Goal: Task Accomplishment & Management: Manage account settings

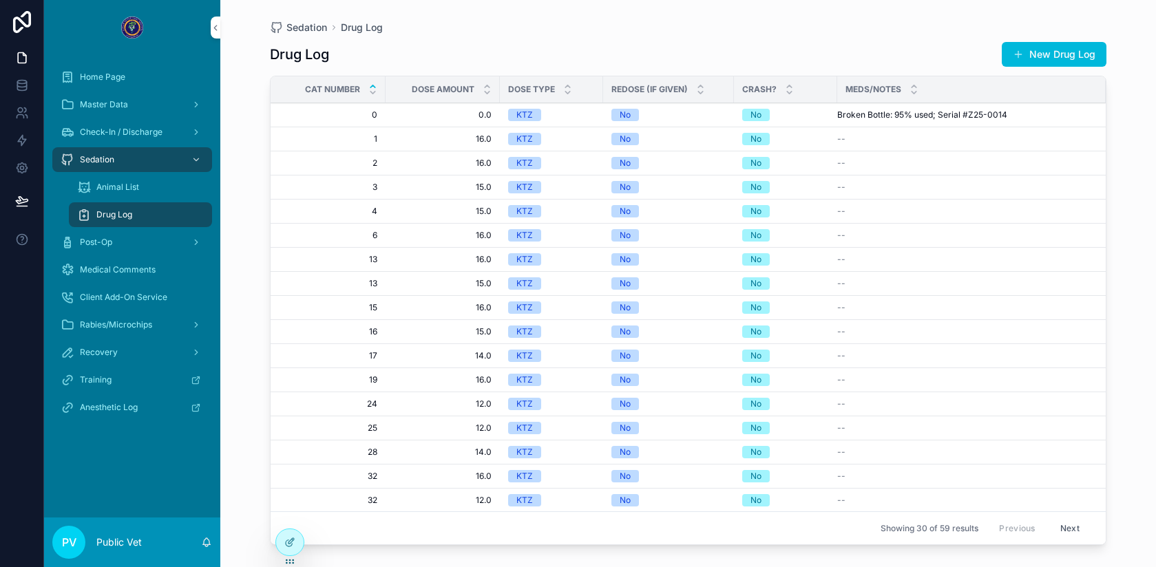
click at [291, 547] on icon at bounding box center [289, 542] width 11 height 11
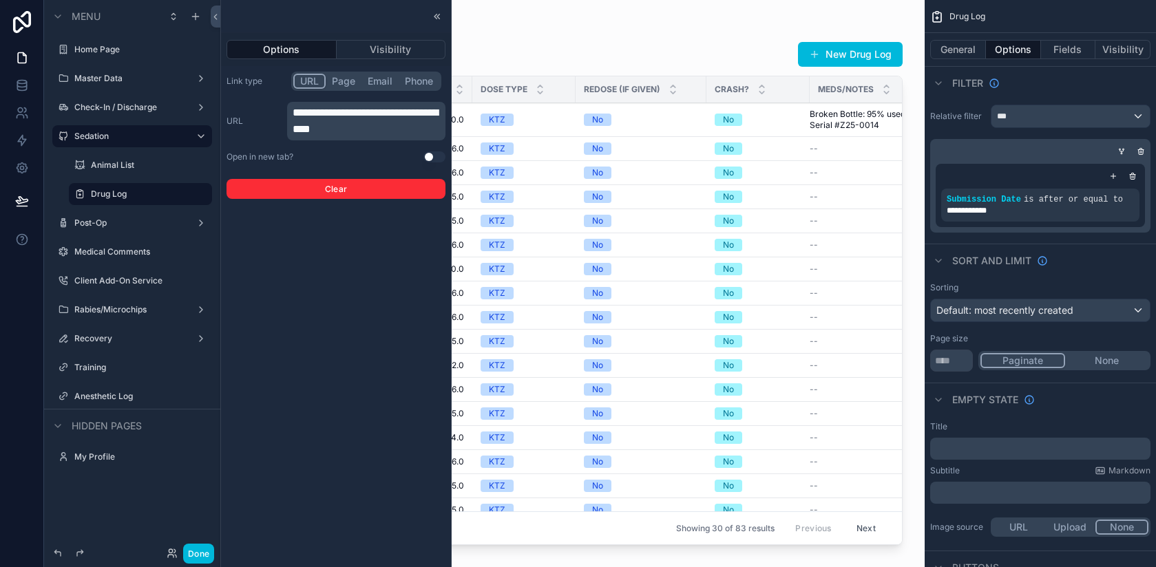
click at [439, 21] on div at bounding box center [437, 16] width 17 height 17
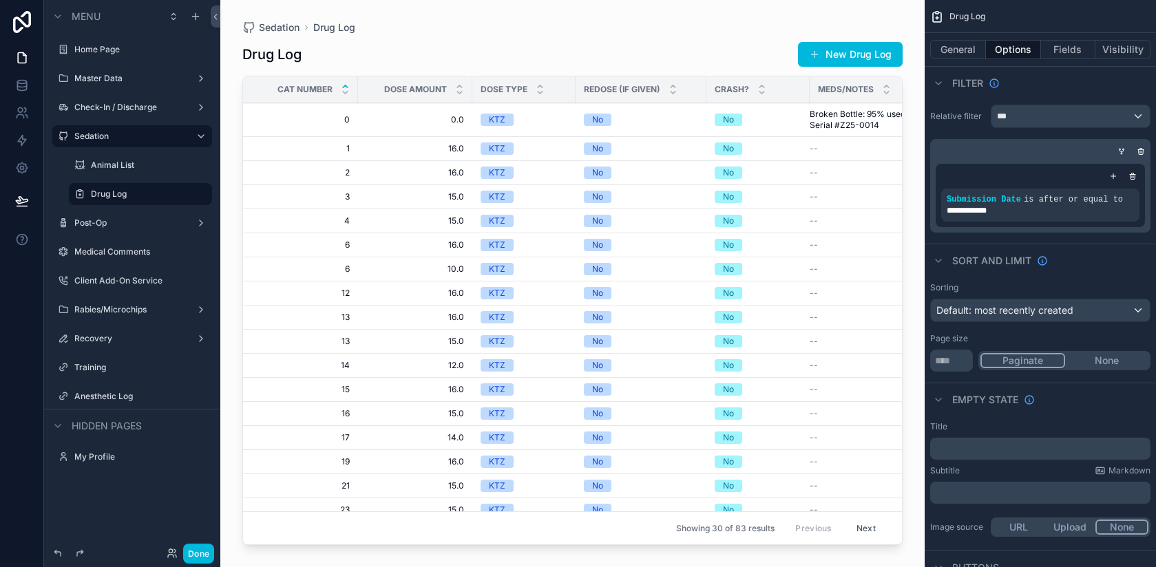
click at [633, 35] on div "scrollable content" at bounding box center [572, 275] width 704 height 551
click at [618, 26] on div "Sedation Drug Log" at bounding box center [572, 27] width 660 height 11
click at [641, 115] on div "No" at bounding box center [641, 120] width 114 height 12
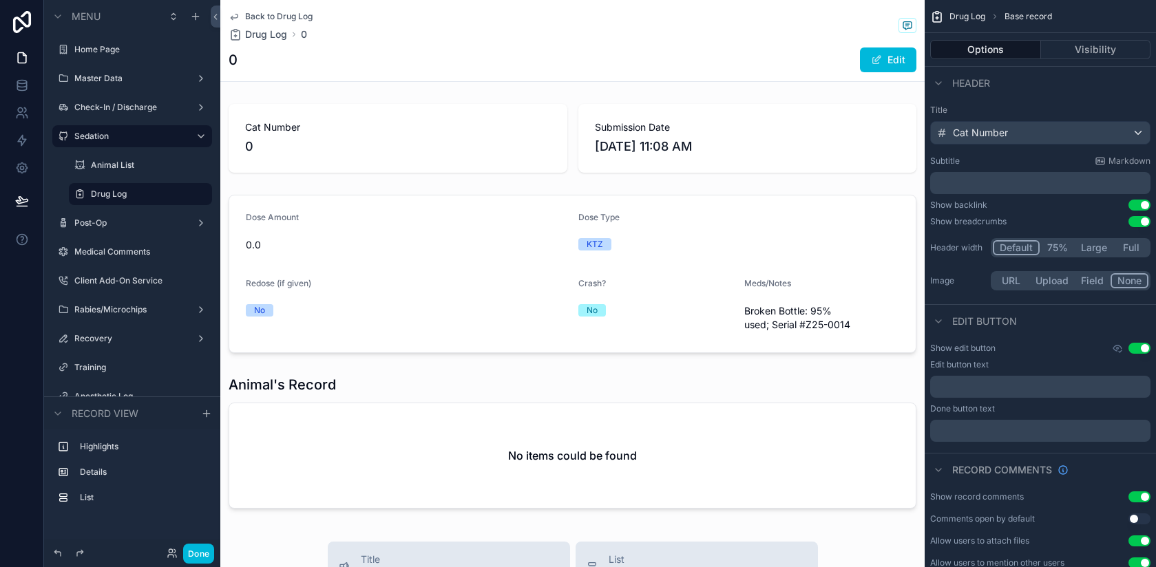
click at [892, 56] on button "Edit" at bounding box center [888, 60] width 56 height 25
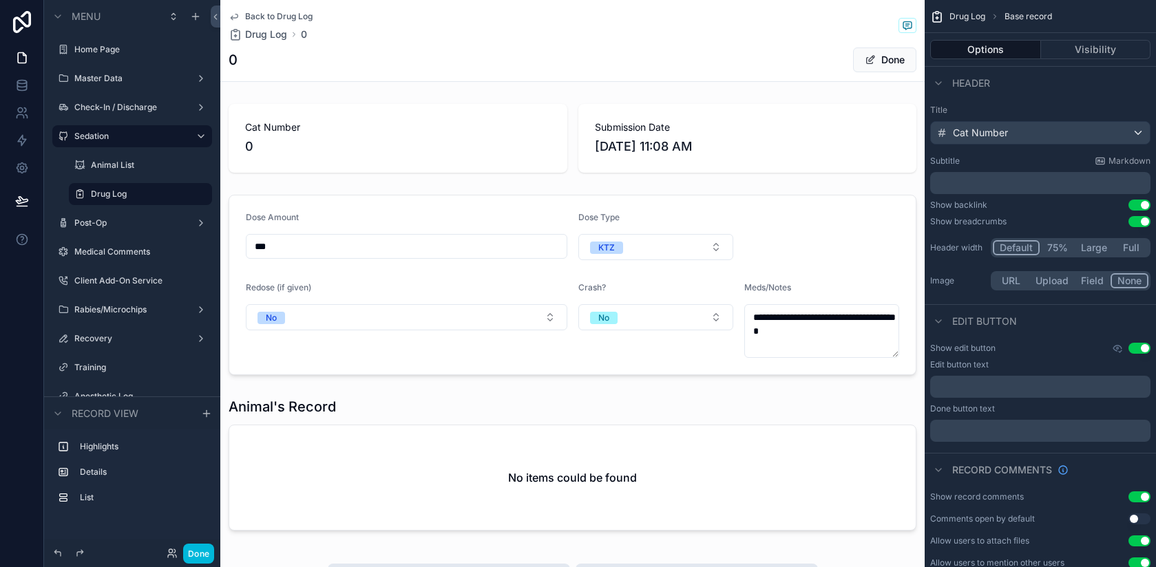
click at [424, 136] on div "scrollable content" at bounding box center [572, 138] width 704 height 80
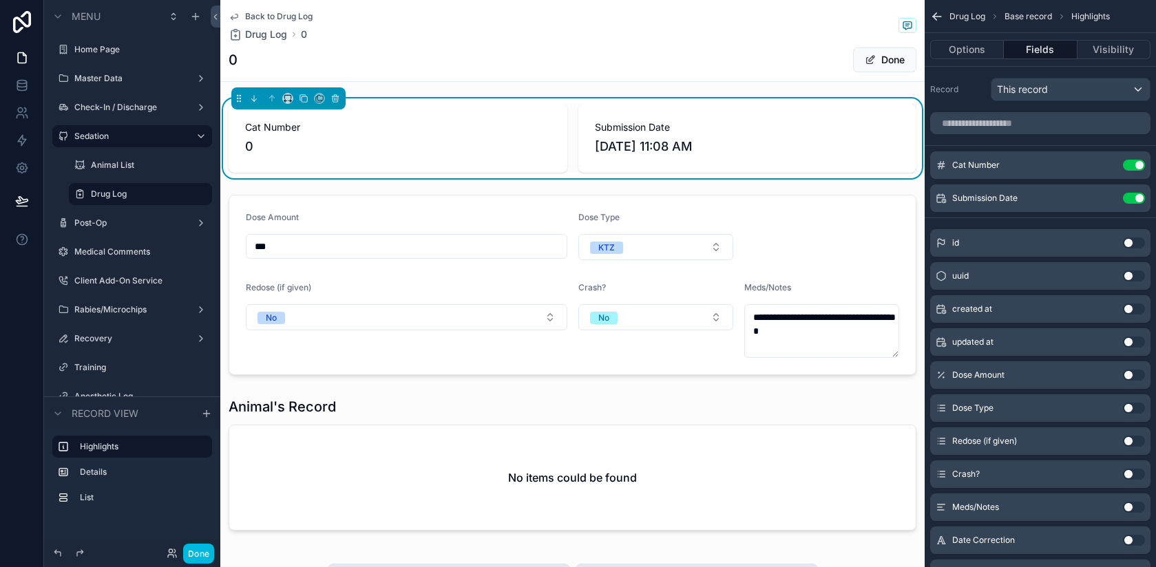
click at [0, 0] on icon "scrollable content" at bounding box center [0, 0] width 0 height 0
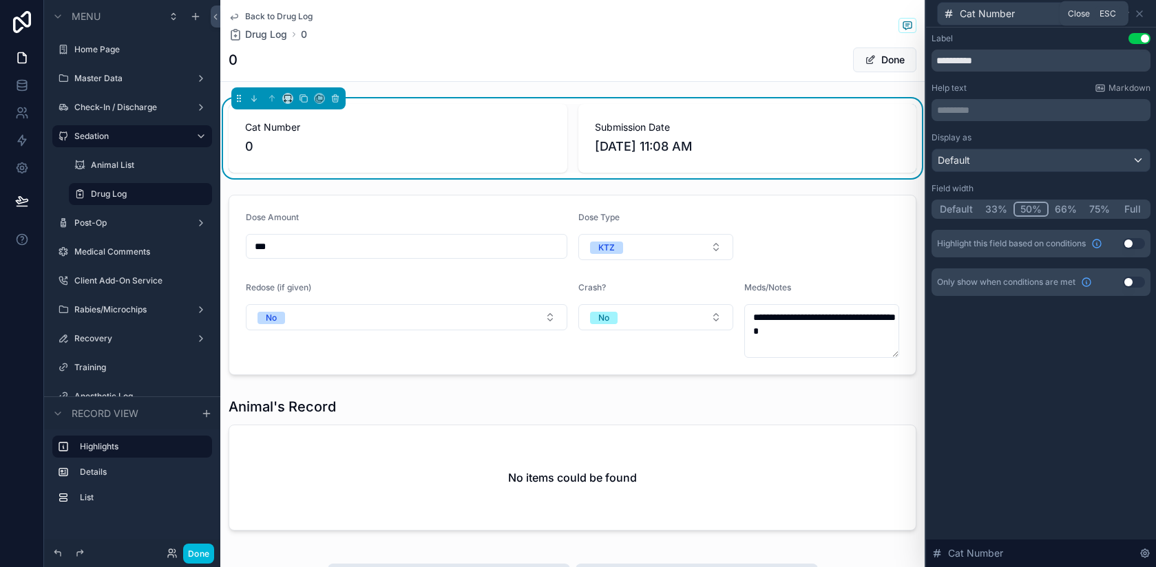
click at [1141, 15] on icon at bounding box center [1140, 14] width 6 height 6
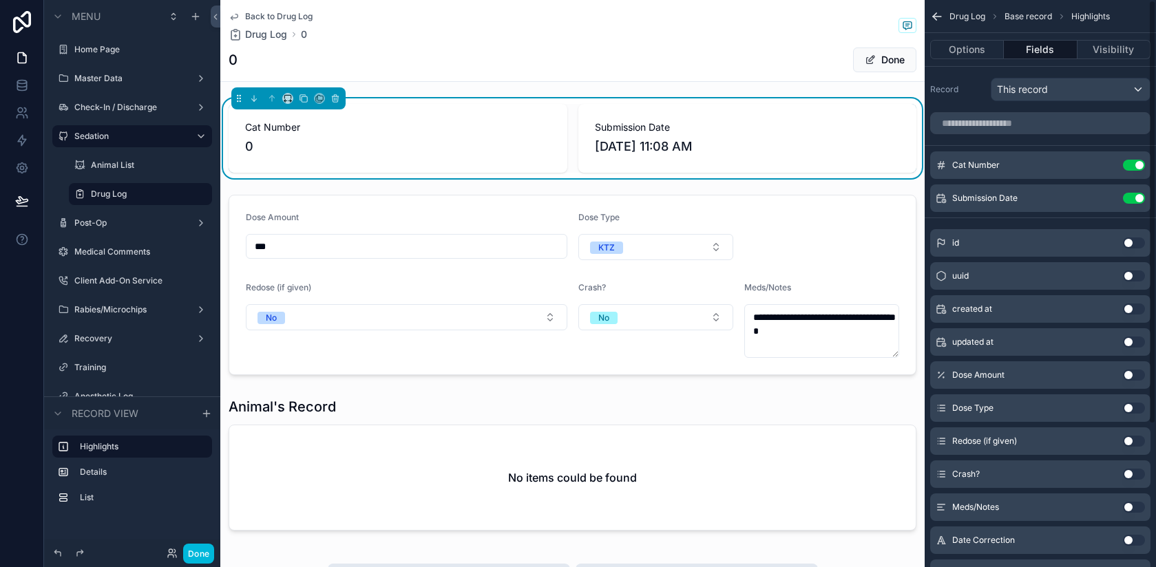
click at [374, 134] on span "Cat Number" at bounding box center [398, 127] width 306 height 14
click at [0, 0] on icon "scrollable content" at bounding box center [0, 0] width 0 height 0
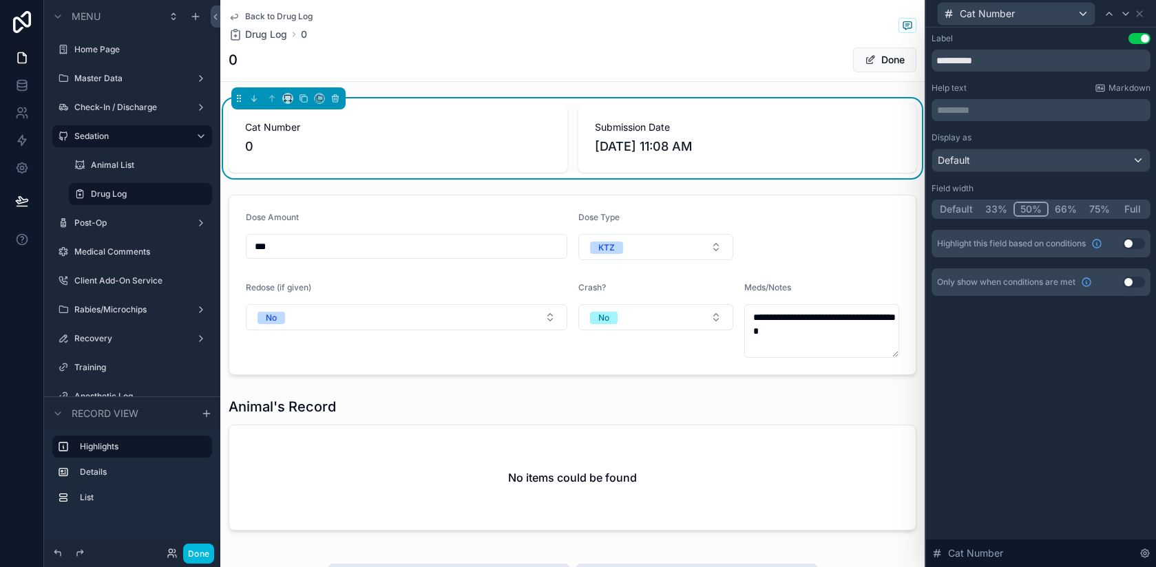
click at [465, 230] on div "scrollable content" at bounding box center [572, 284] width 704 height 191
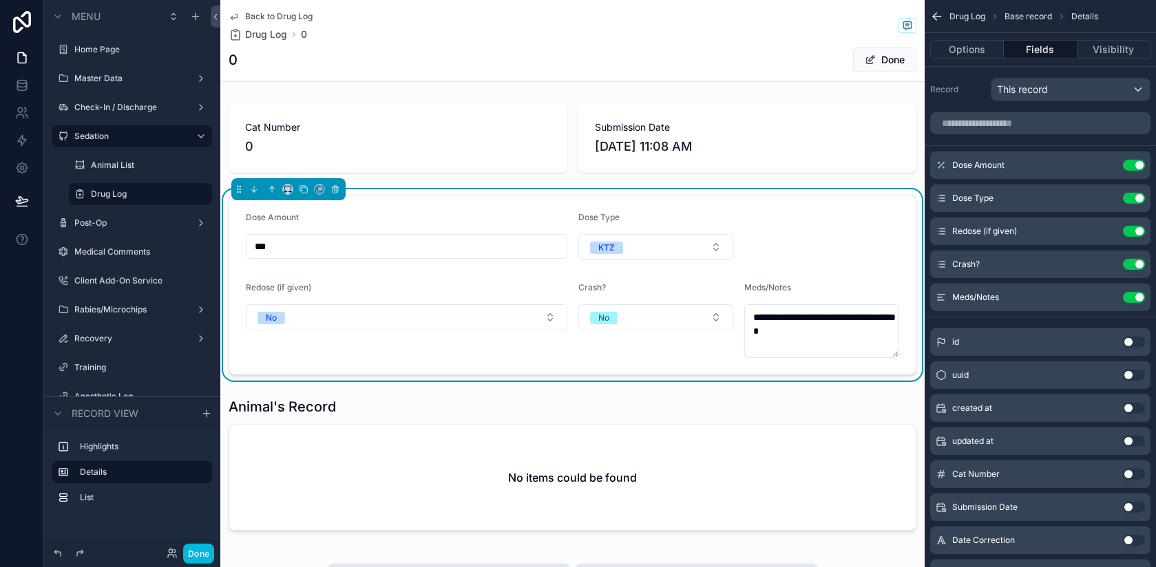
click at [467, 125] on div "scrollable content" at bounding box center [572, 138] width 704 height 80
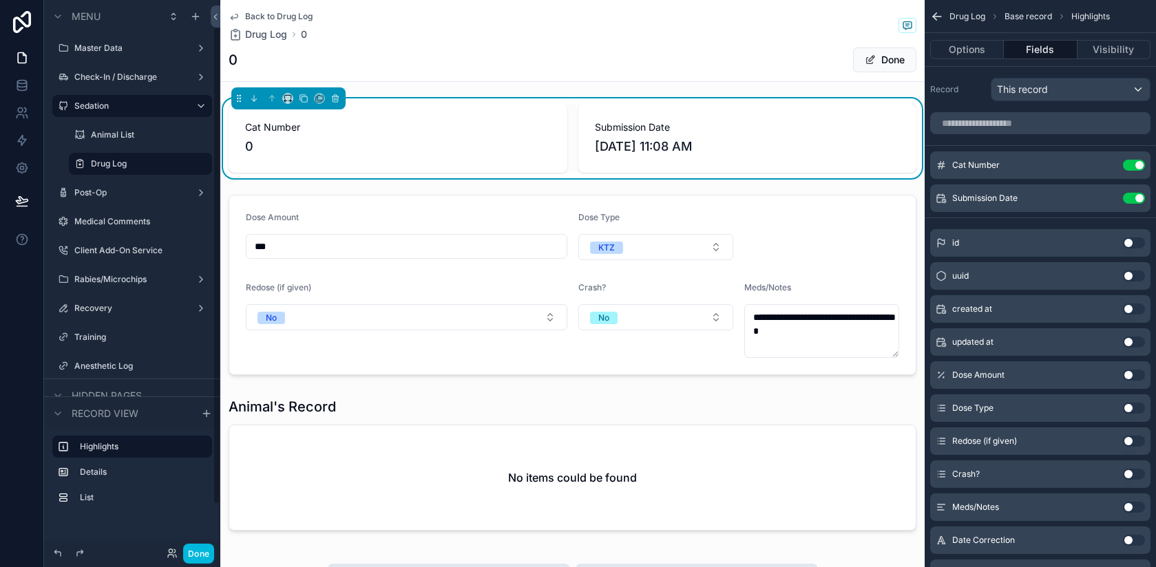
scroll to position [31, 0]
click at [207, 412] on icon "scrollable content" at bounding box center [206, 413] width 11 height 11
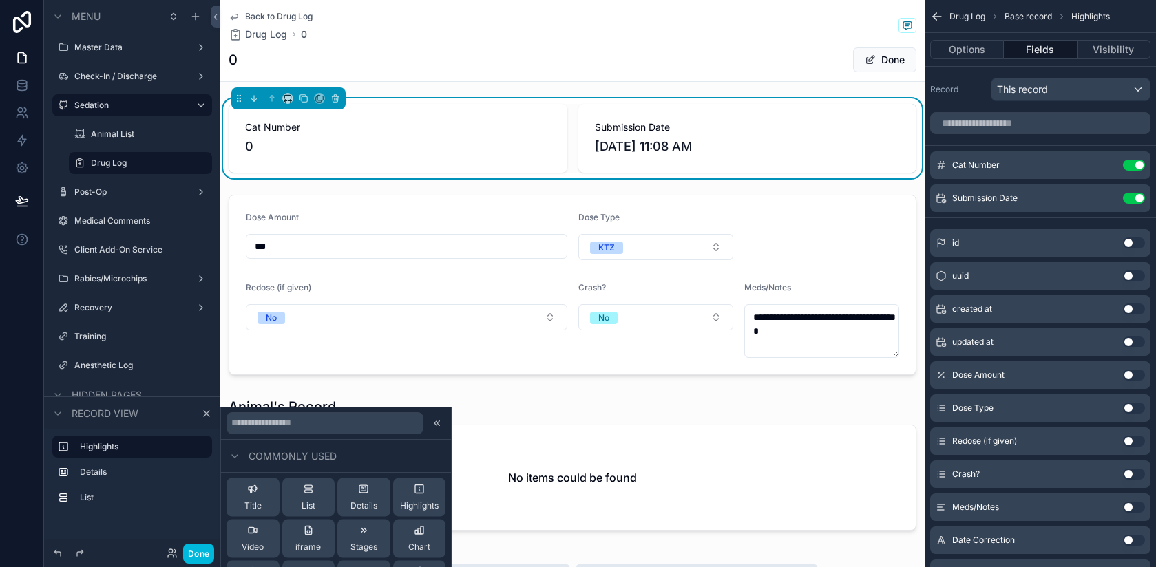
click at [373, 487] on div "Details" at bounding box center [363, 498] width 27 height 28
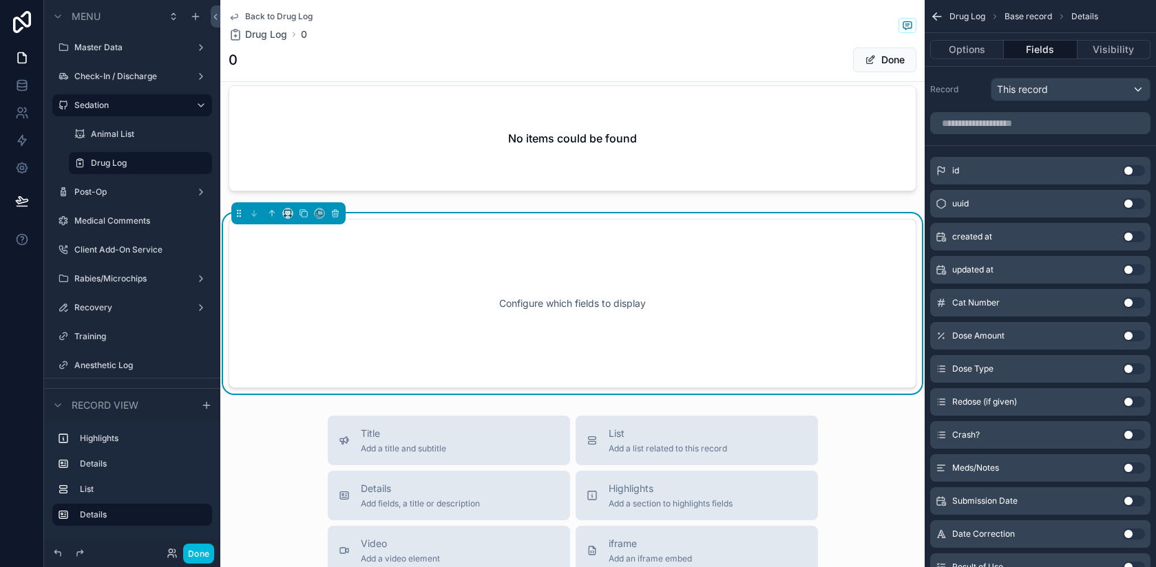
scroll to position [359, 0]
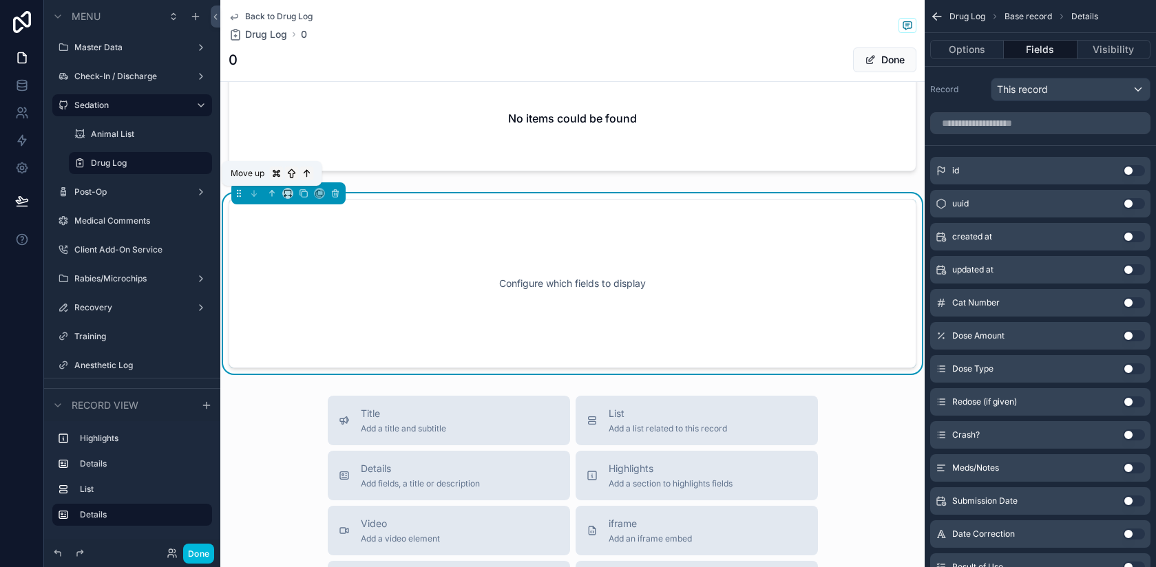
click at [271, 195] on icon "scrollable content" at bounding box center [272, 194] width 10 height 10
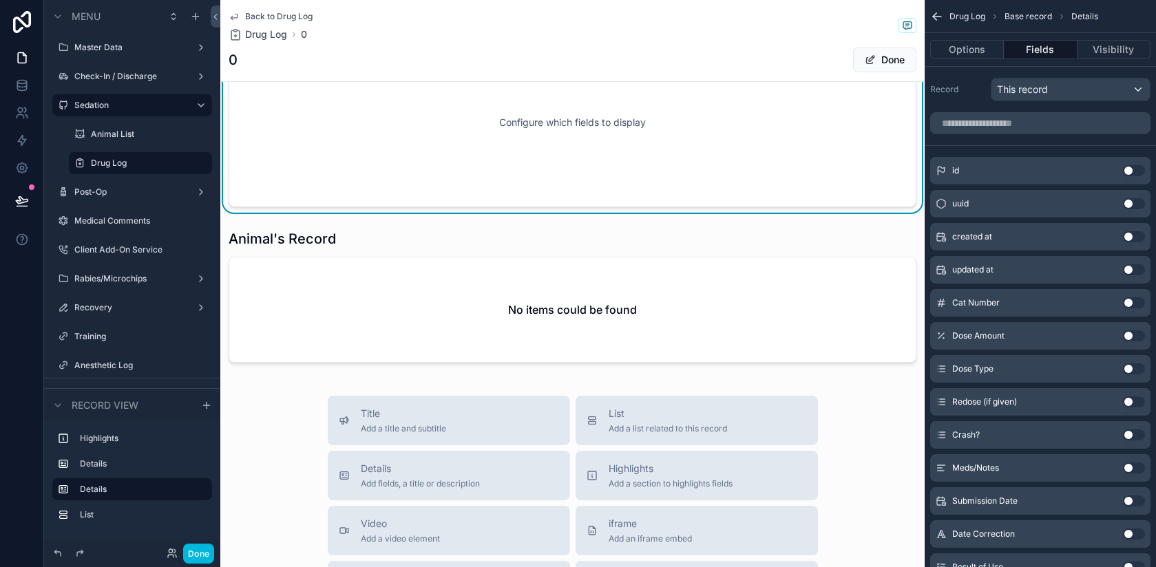
scroll to position [284, 0]
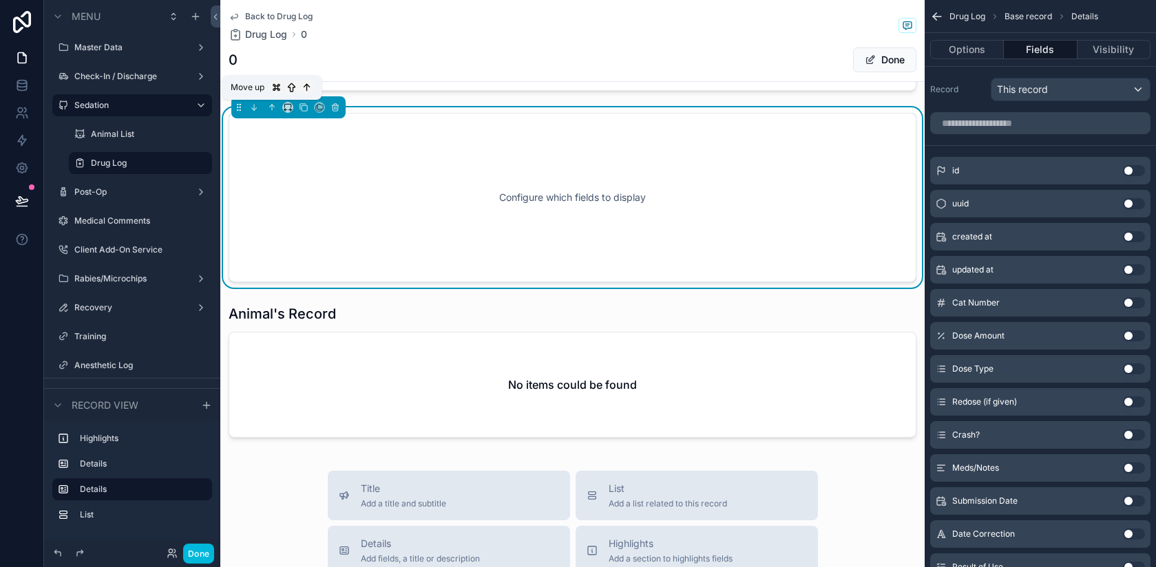
click at [269, 106] on icon "scrollable content" at bounding box center [272, 108] width 10 height 10
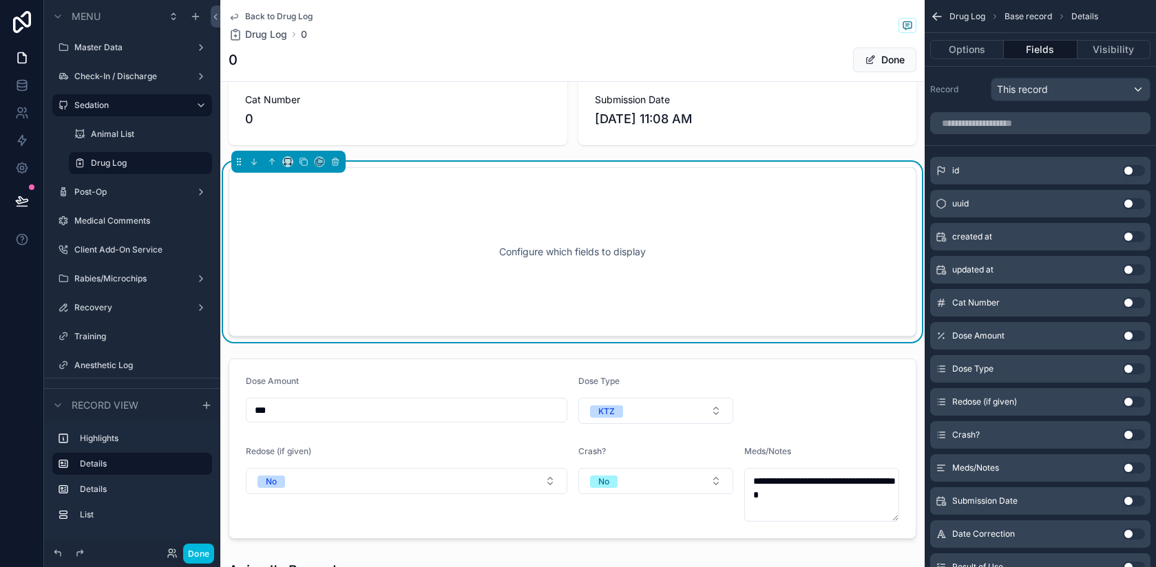
scroll to position [0, 0]
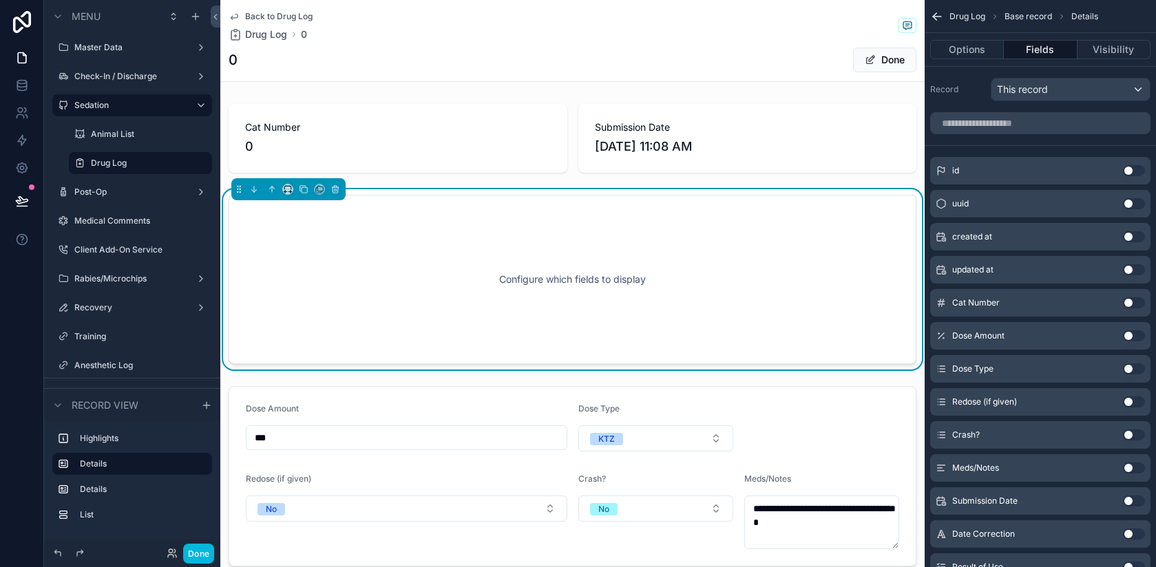
click at [1131, 300] on button "Use setting" at bounding box center [1134, 302] width 22 height 11
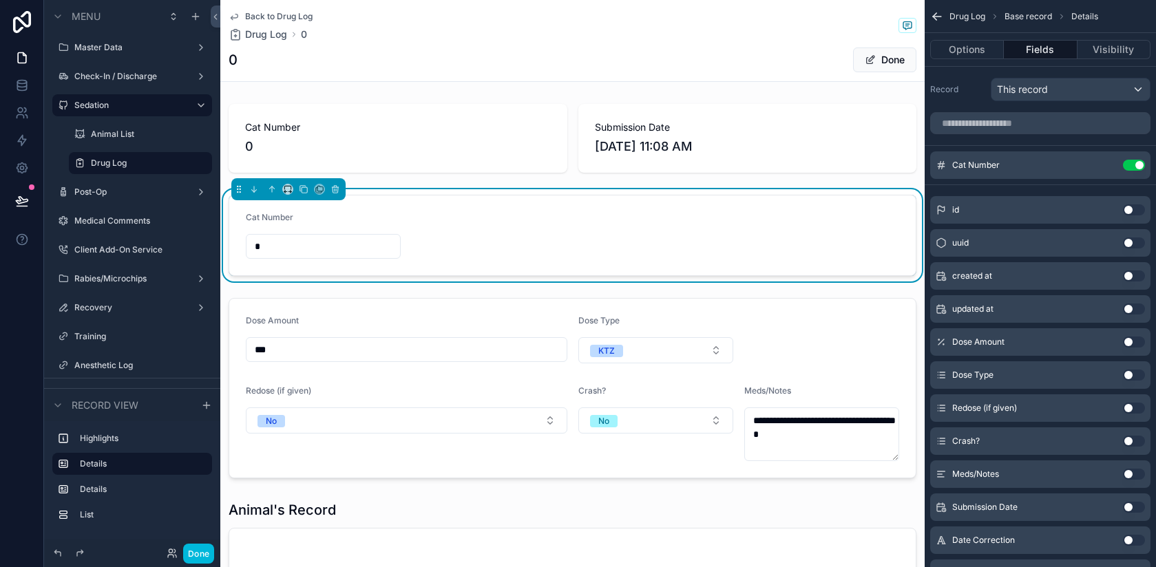
click at [1129, 281] on button "Use setting" at bounding box center [1134, 276] width 22 height 11
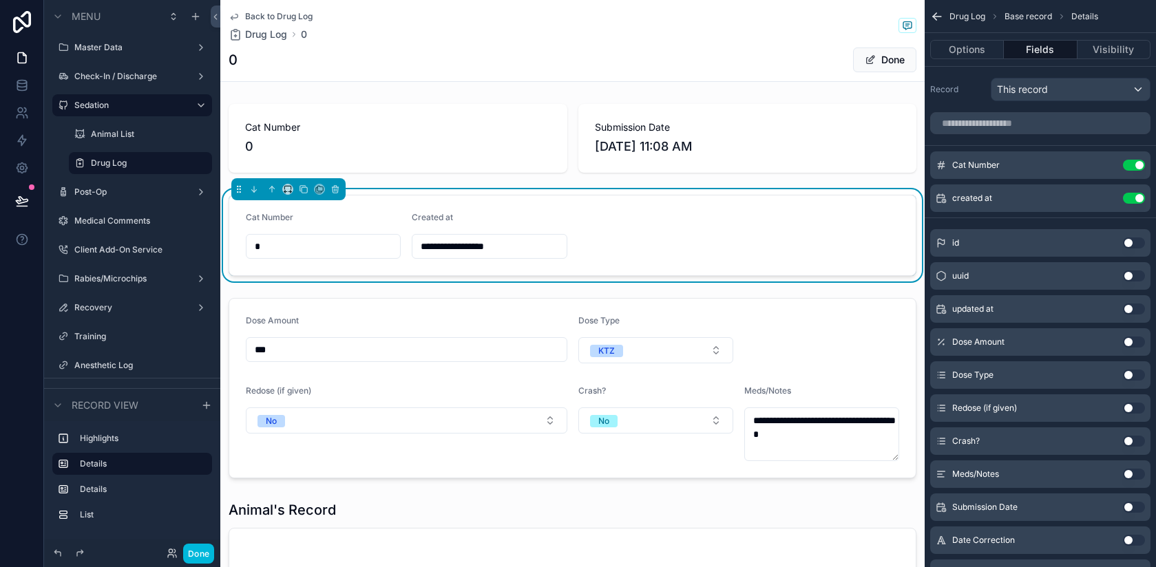
click at [525, 139] on div "scrollable content" at bounding box center [572, 138] width 704 height 80
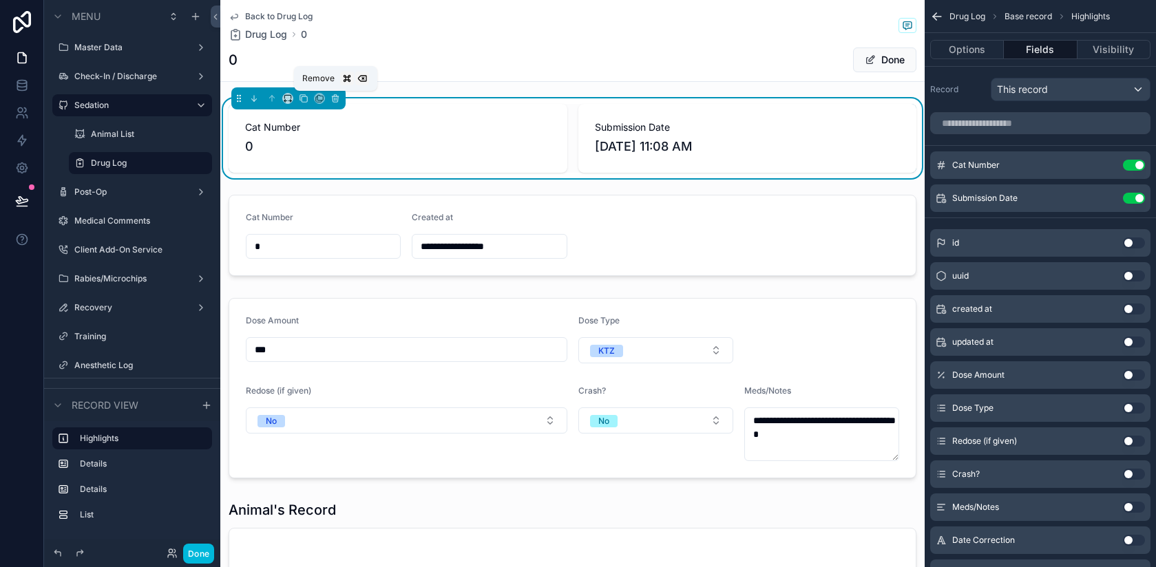
click at [335, 97] on icon "scrollable content" at bounding box center [335, 99] width 10 height 10
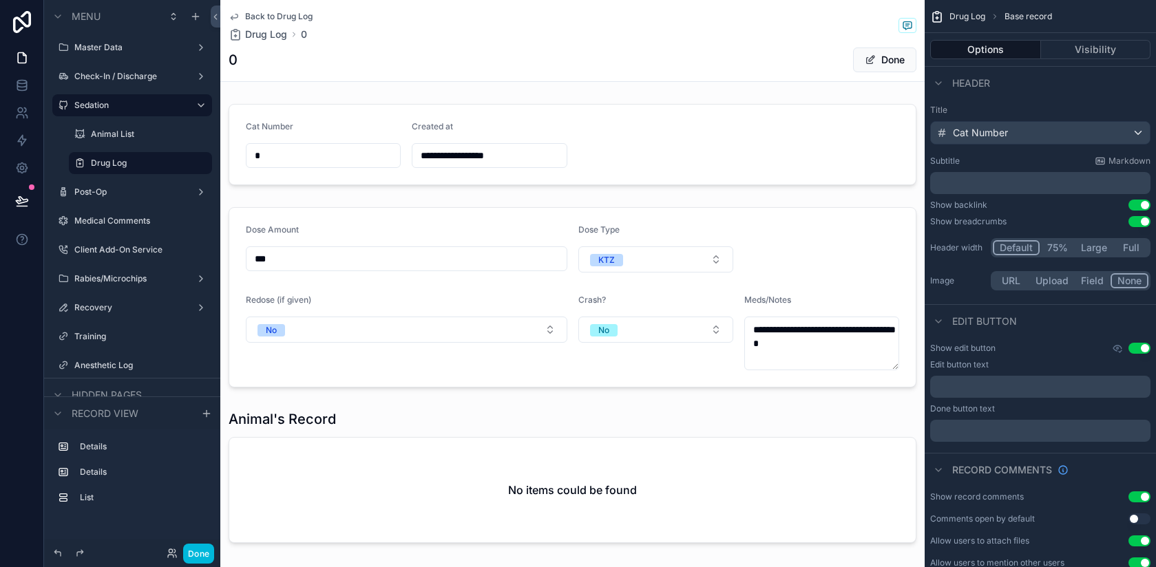
click at [569, 120] on div "scrollable content" at bounding box center [572, 144] width 704 height 92
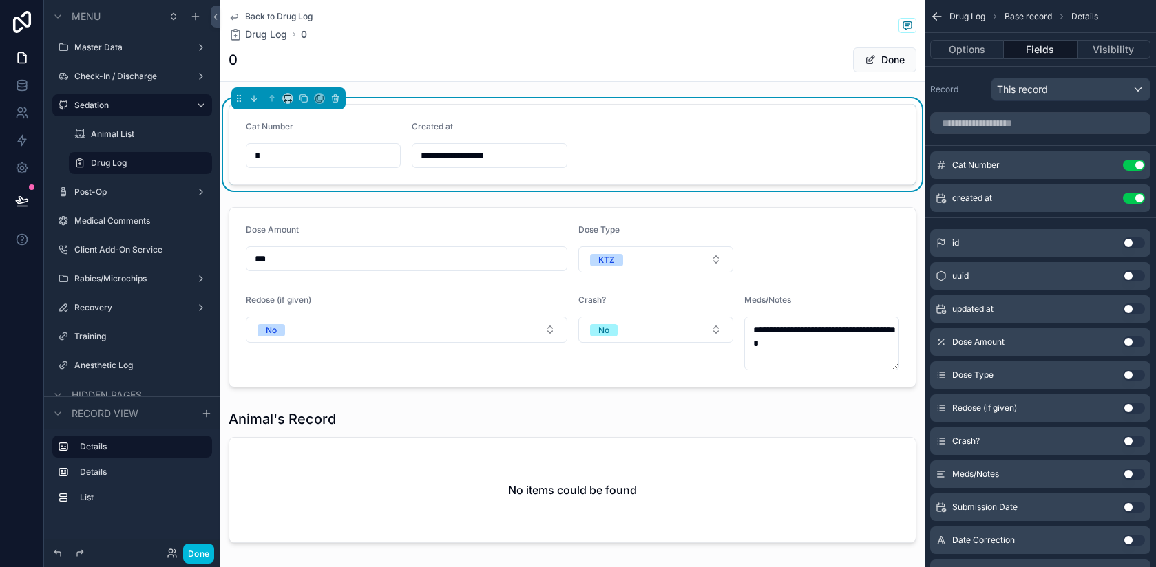
click at [0, 0] on icon "scrollable content" at bounding box center [0, 0] width 0 height 0
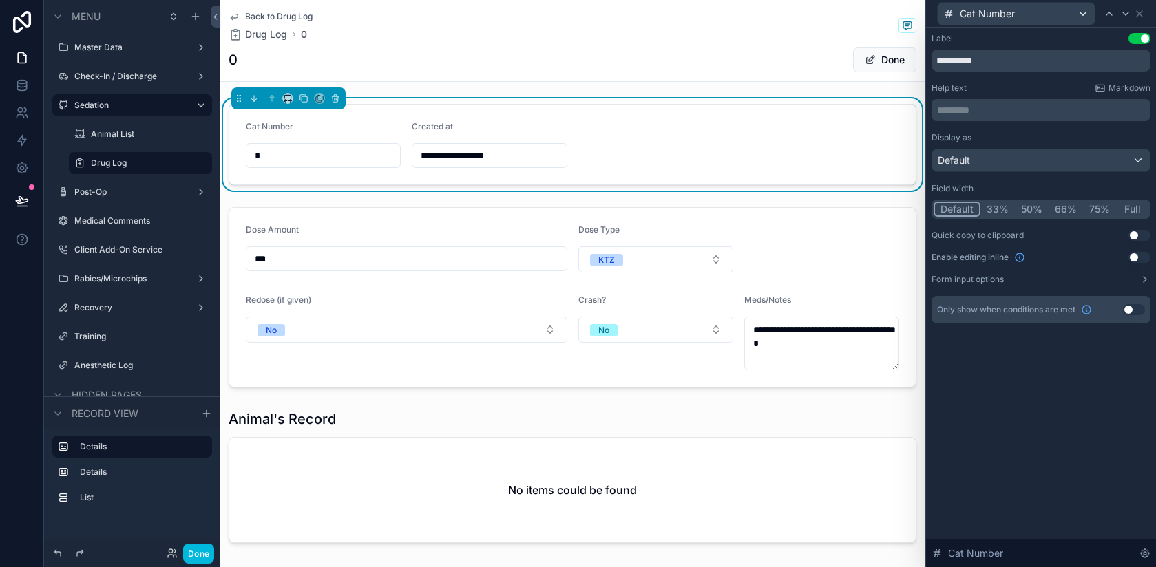
click at [1033, 211] on button "50%" at bounding box center [1032, 209] width 34 height 15
click at [991, 164] on div "Default" at bounding box center [1041, 160] width 218 height 22
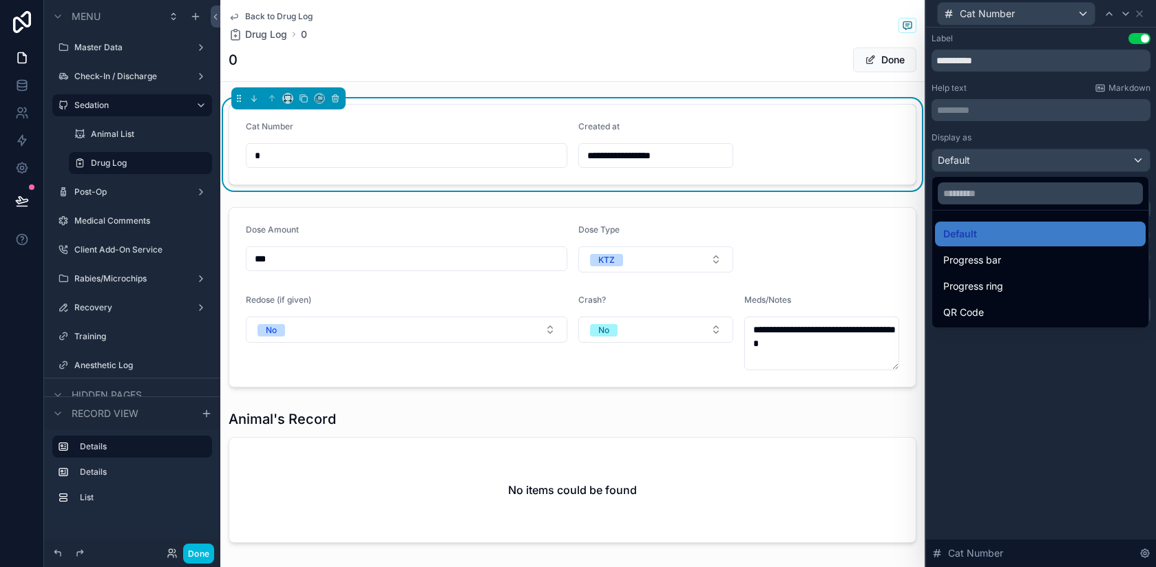
click at [971, 167] on div at bounding box center [1041, 283] width 230 height 567
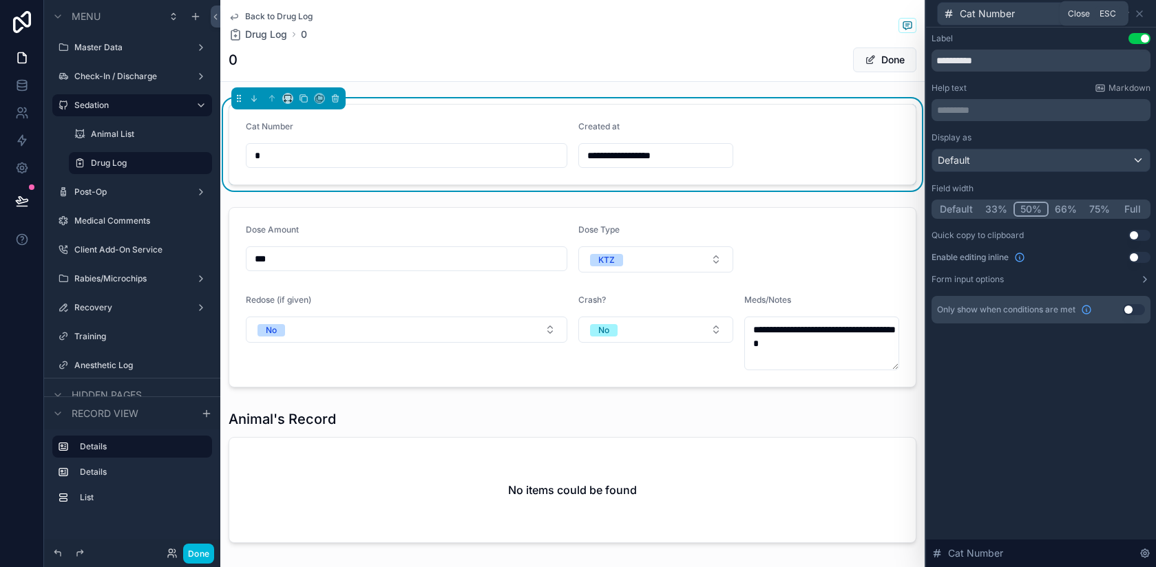
click at [1142, 16] on icon at bounding box center [1140, 14] width 6 height 6
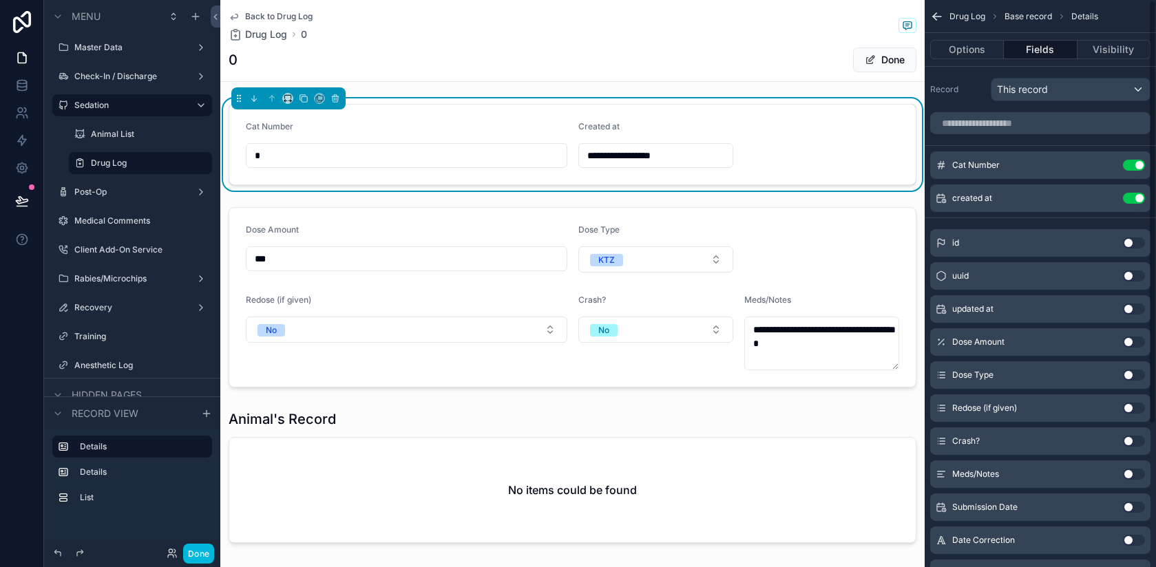
click at [0, 0] on icon "scrollable content" at bounding box center [0, 0] width 0 height 0
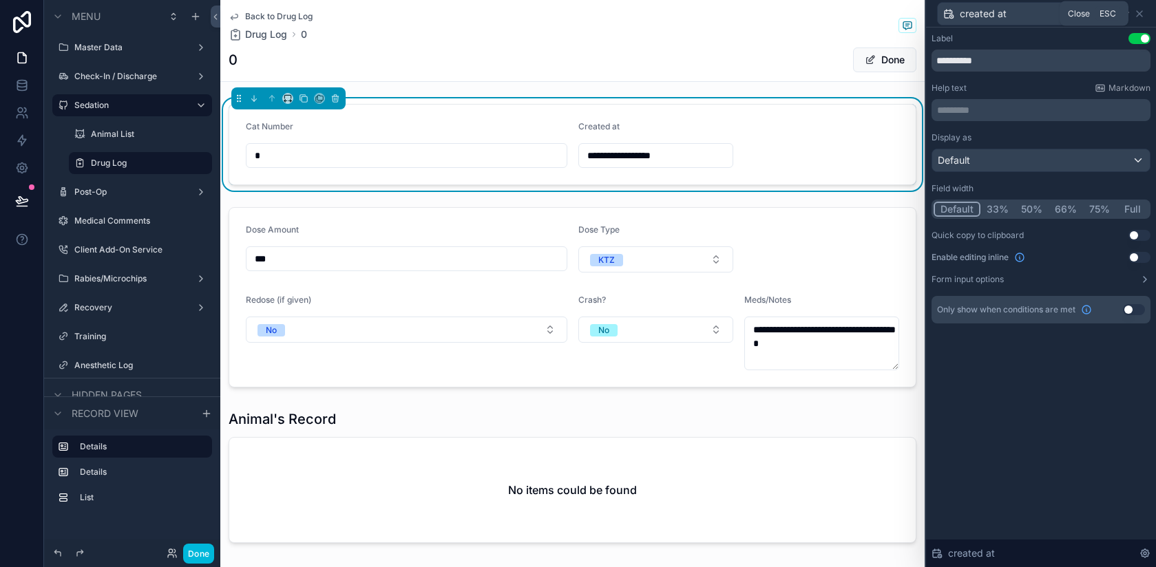
click at [1138, 10] on icon at bounding box center [1139, 13] width 11 height 11
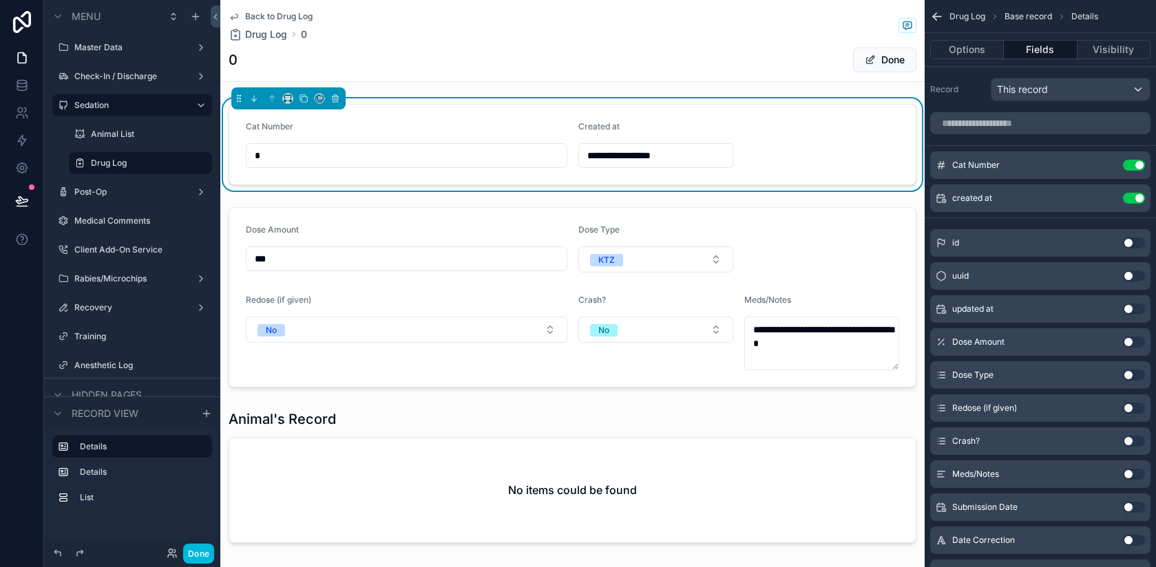
click at [0, 0] on icon "scrollable content" at bounding box center [0, 0] width 0 height 0
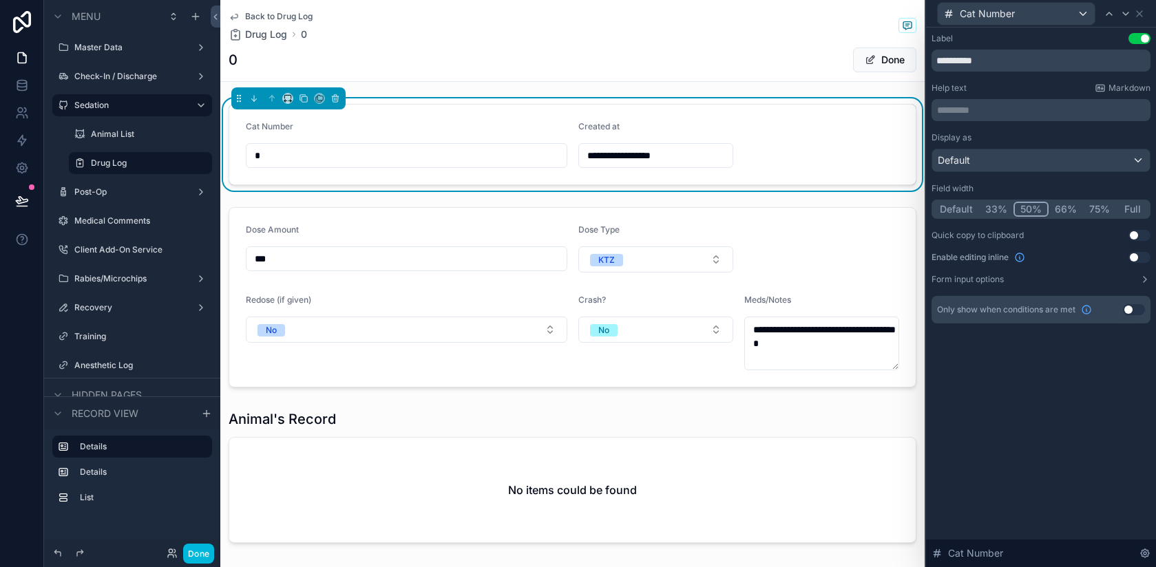
click at [1139, 257] on button "Use setting" at bounding box center [1139, 257] width 22 height 11
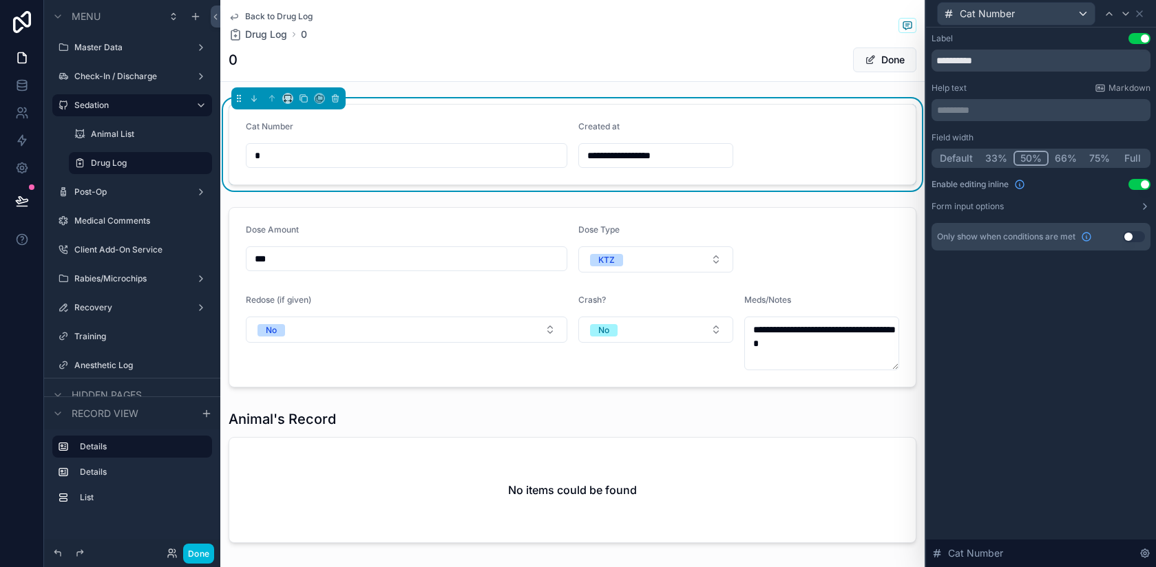
click at [468, 244] on div "scrollable content" at bounding box center [572, 297] width 704 height 191
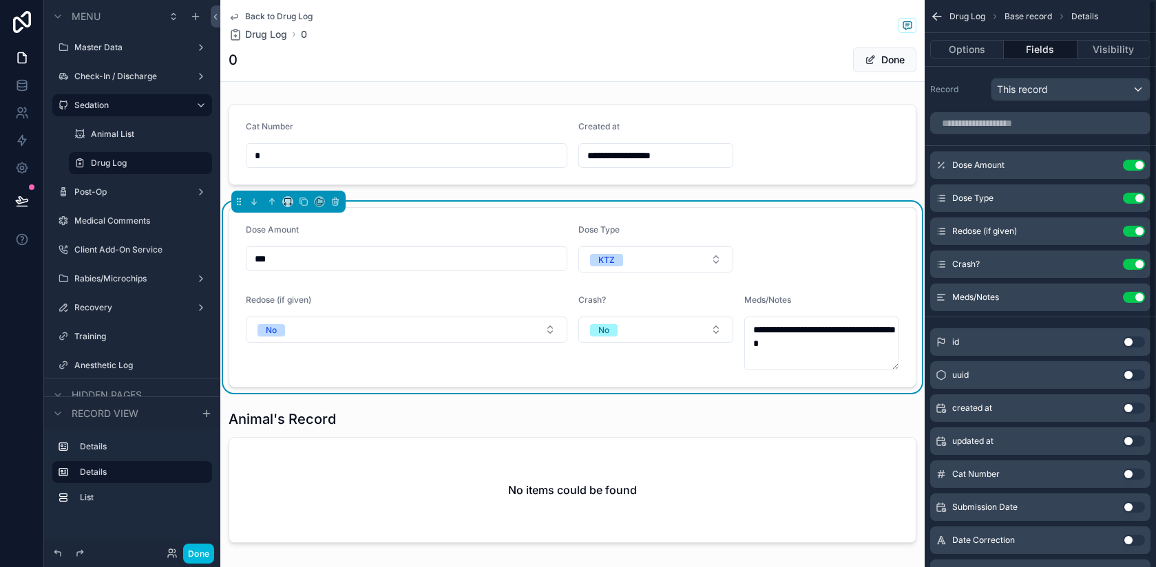
click at [0, 0] on icon "scrollable content" at bounding box center [0, 0] width 0 height 0
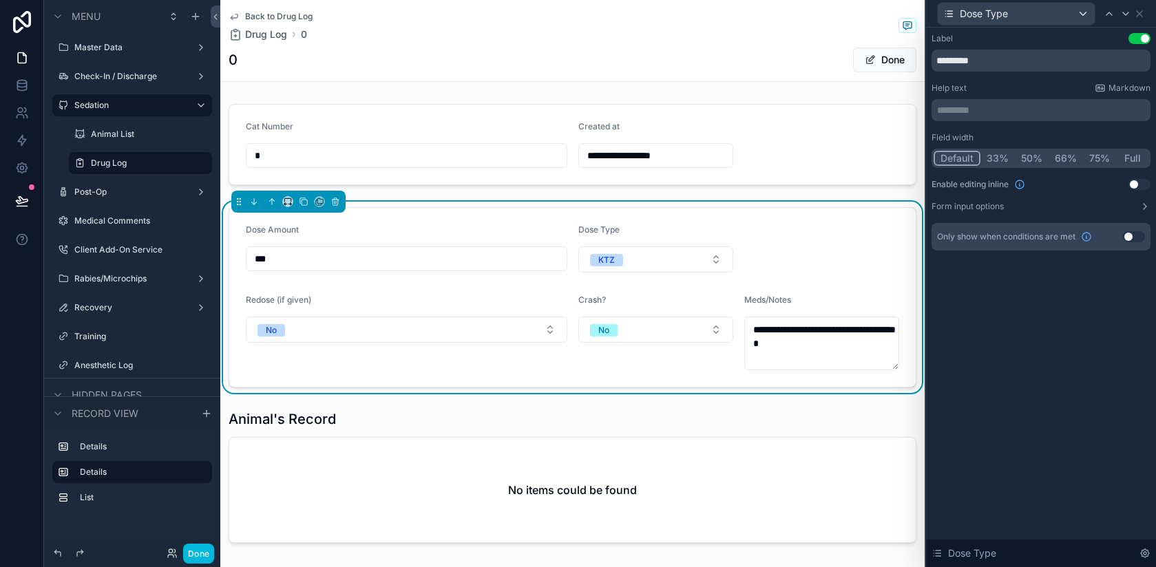
click at [1137, 181] on button "Use setting" at bounding box center [1139, 184] width 22 height 11
click at [1142, 14] on icon at bounding box center [1139, 13] width 11 height 11
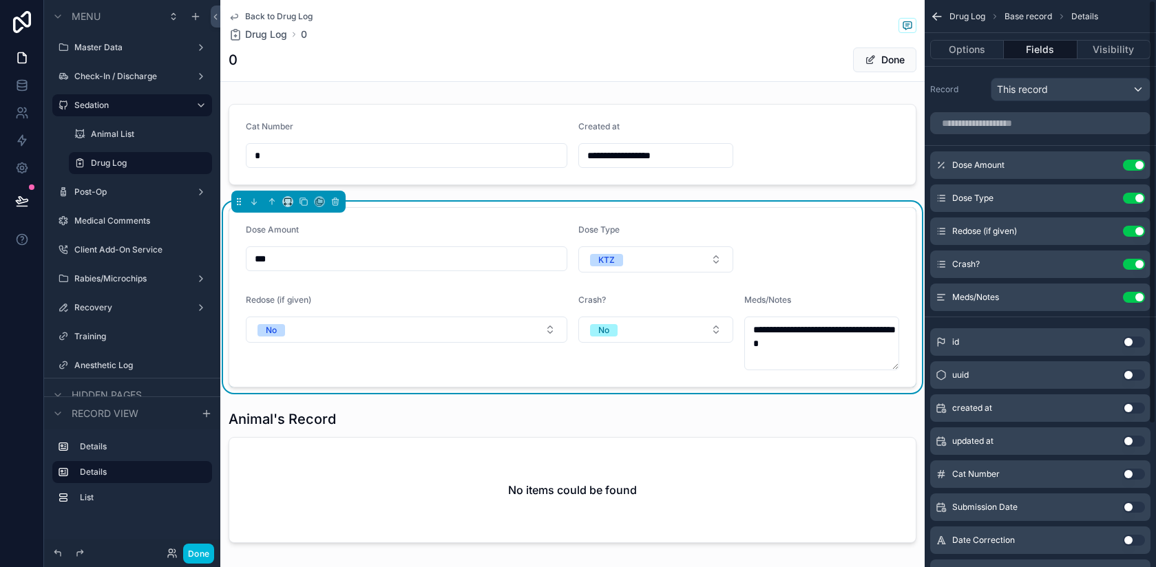
click at [0, 0] on icon "scrollable content" at bounding box center [0, 0] width 0 height 0
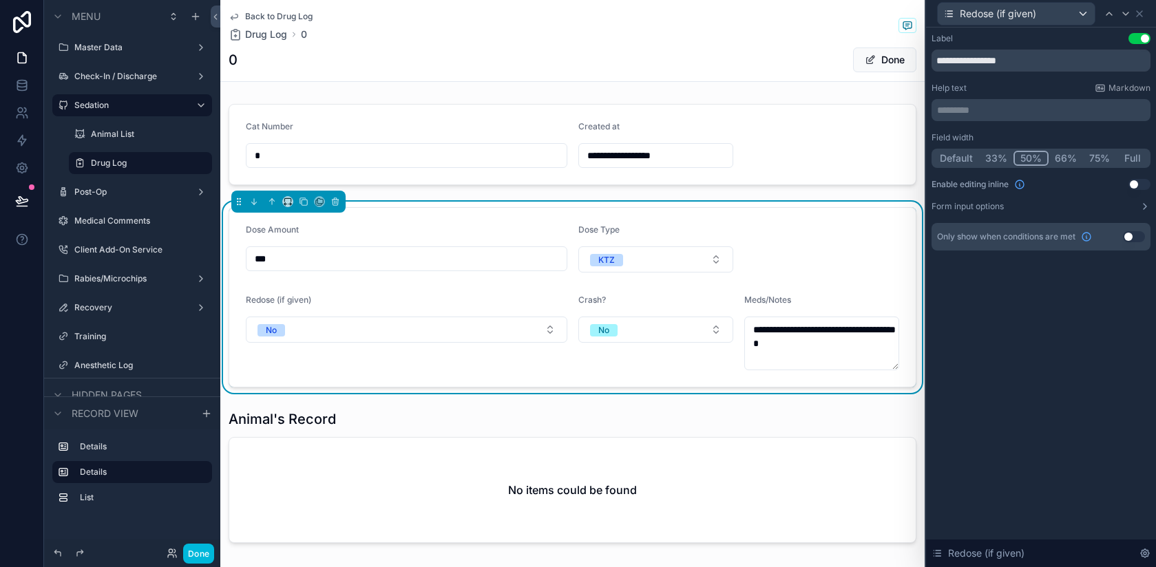
click at [1136, 187] on button "Use setting" at bounding box center [1139, 184] width 22 height 11
click at [1139, 8] on icon at bounding box center [1139, 13] width 11 height 11
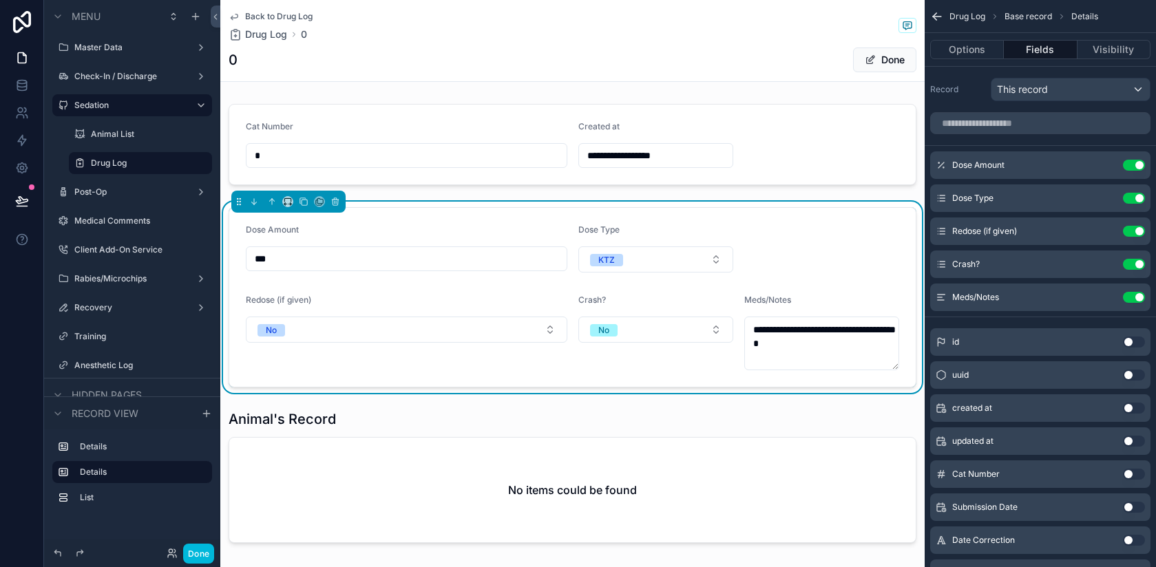
click at [0, 0] on icon "scrollable content" at bounding box center [0, 0] width 0 height 0
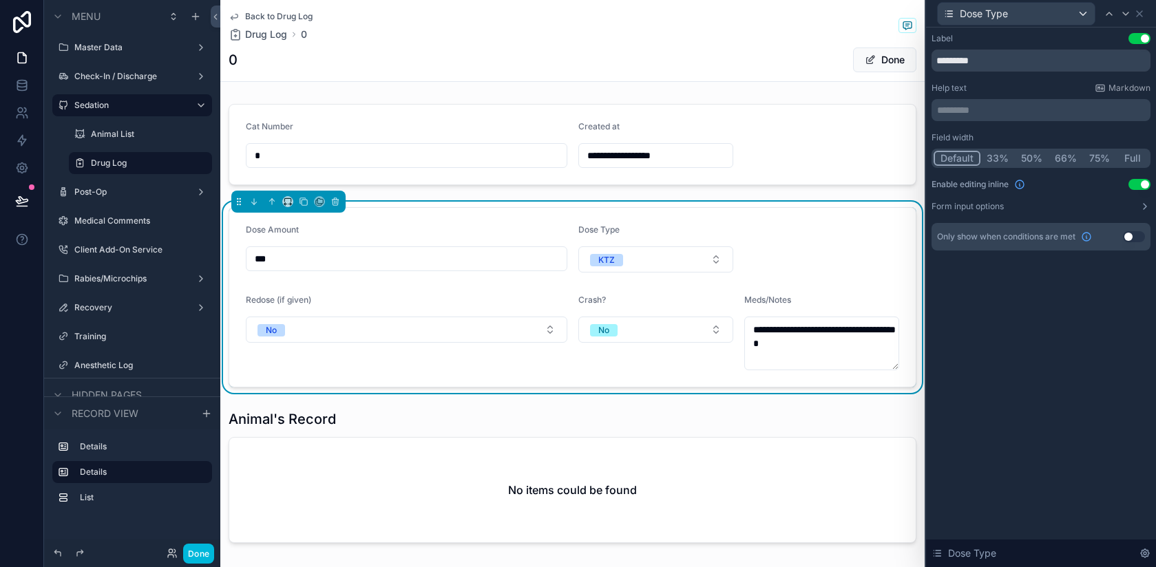
click at [1140, 18] on icon at bounding box center [1139, 13] width 11 height 11
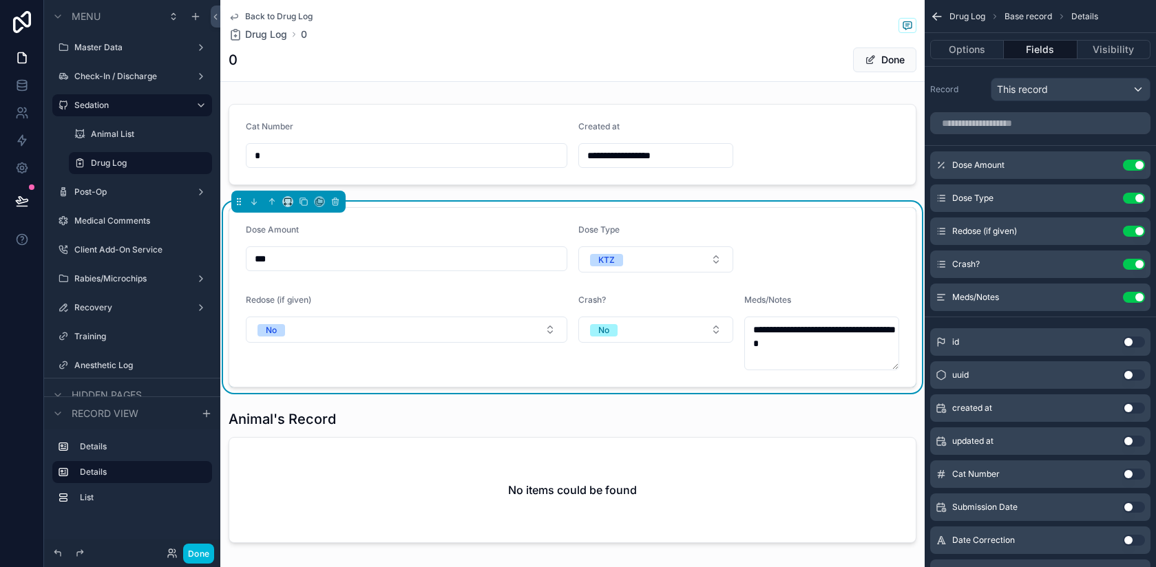
click at [0, 0] on icon "scrollable content" at bounding box center [0, 0] width 0 height 0
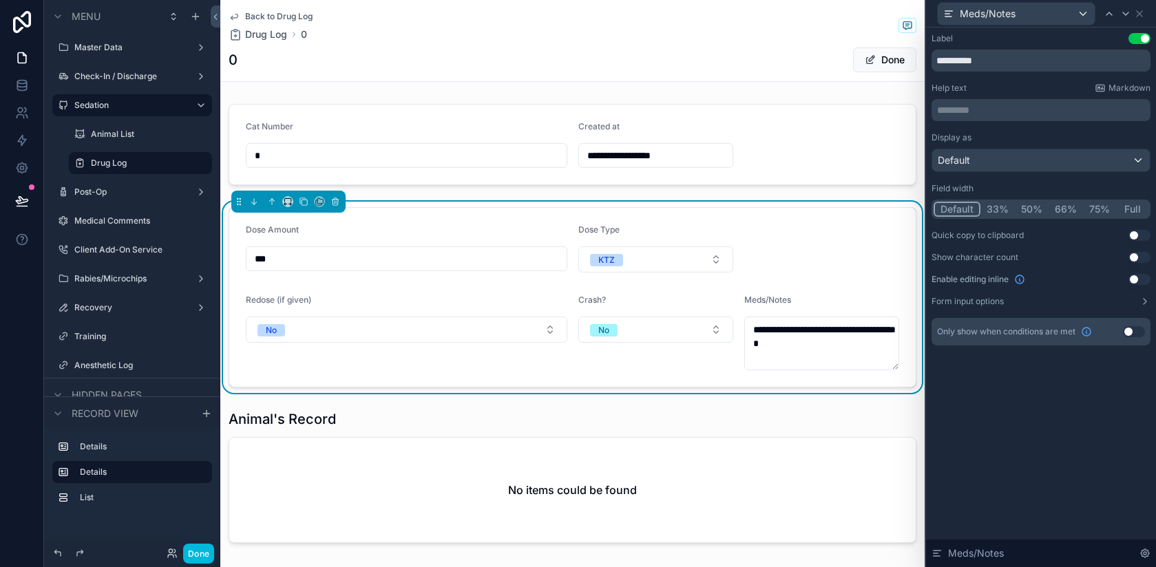
click at [1137, 274] on button "Use setting" at bounding box center [1139, 279] width 22 height 11
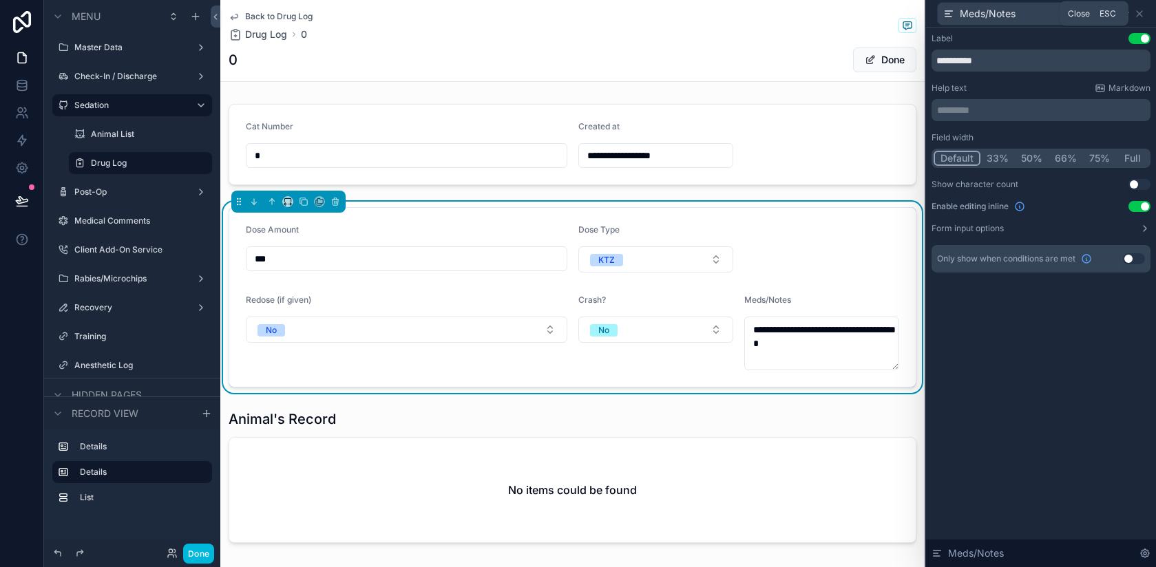
click at [1142, 12] on icon at bounding box center [1139, 13] width 11 height 11
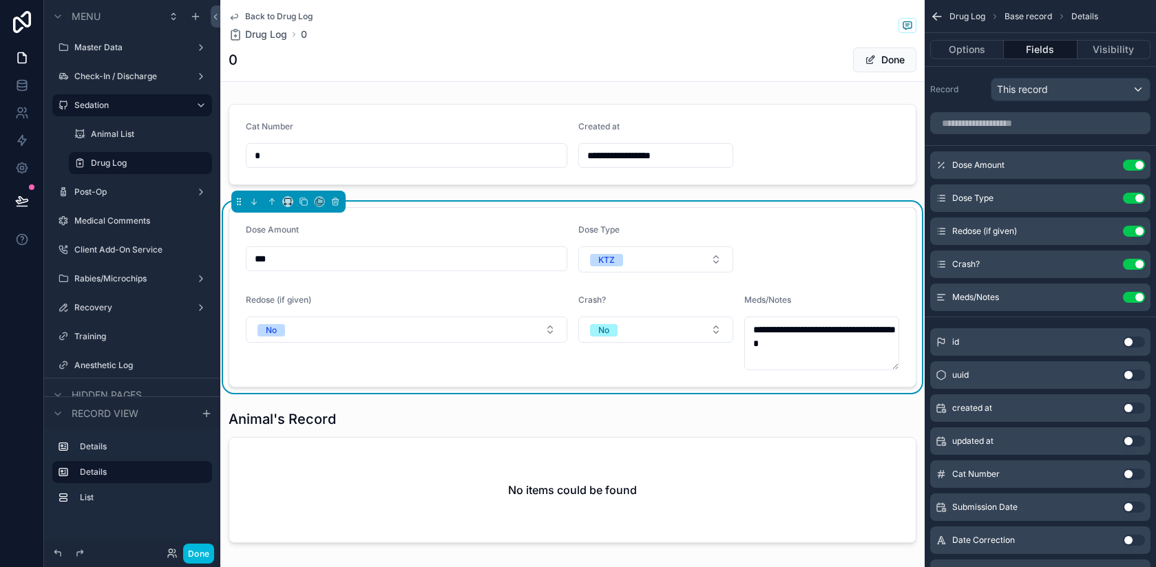
click at [434, 154] on div "scrollable content" at bounding box center [572, 144] width 704 height 92
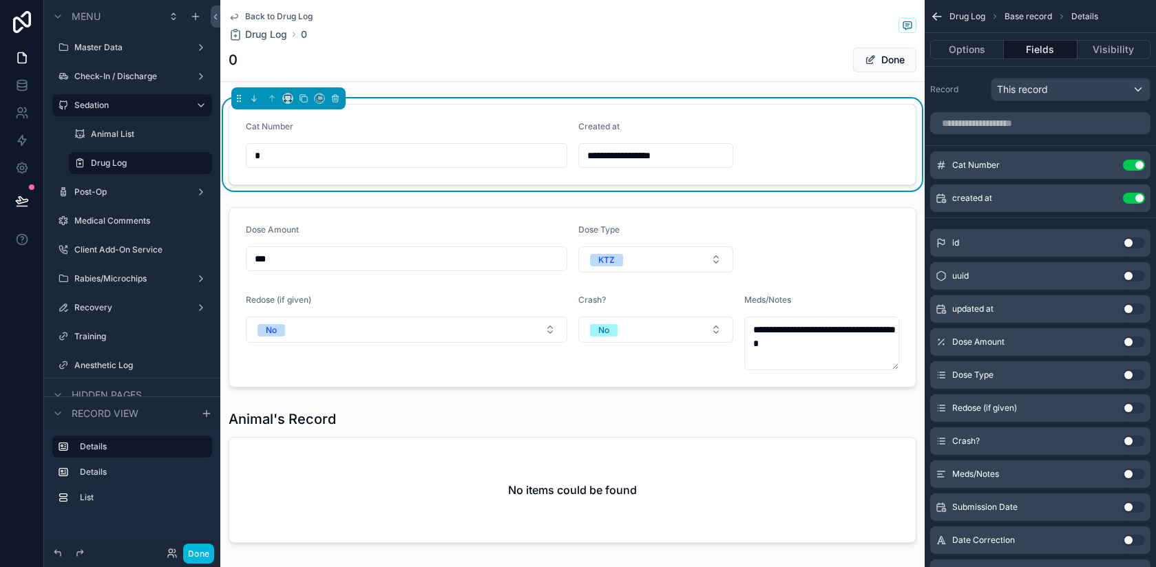
click at [881, 56] on button "Done" at bounding box center [884, 60] width 63 height 25
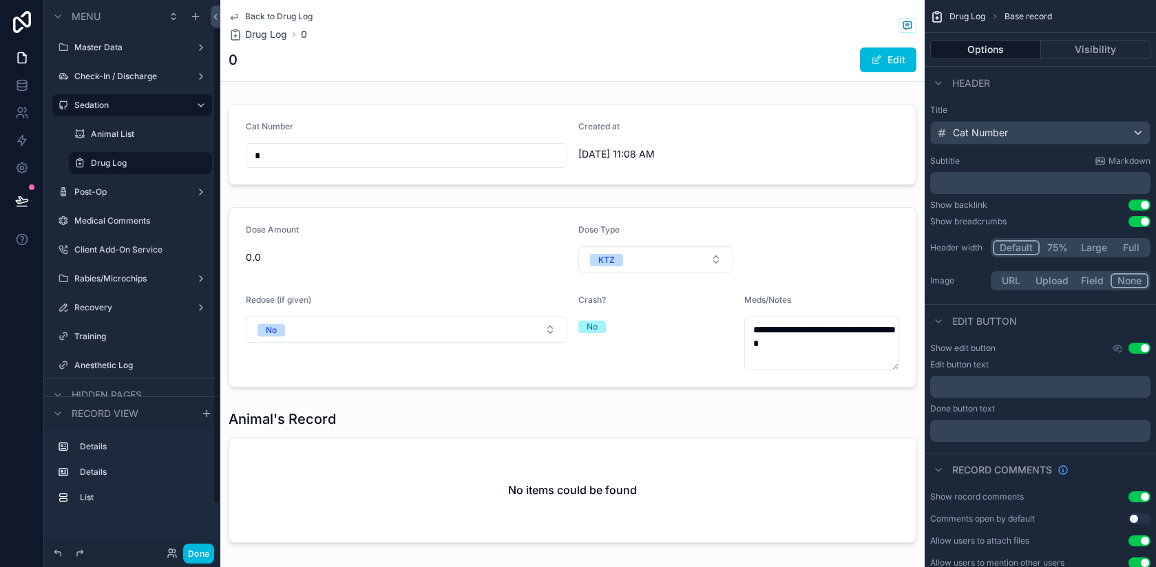
click at [200, 547] on button "Done" at bounding box center [198, 554] width 31 height 20
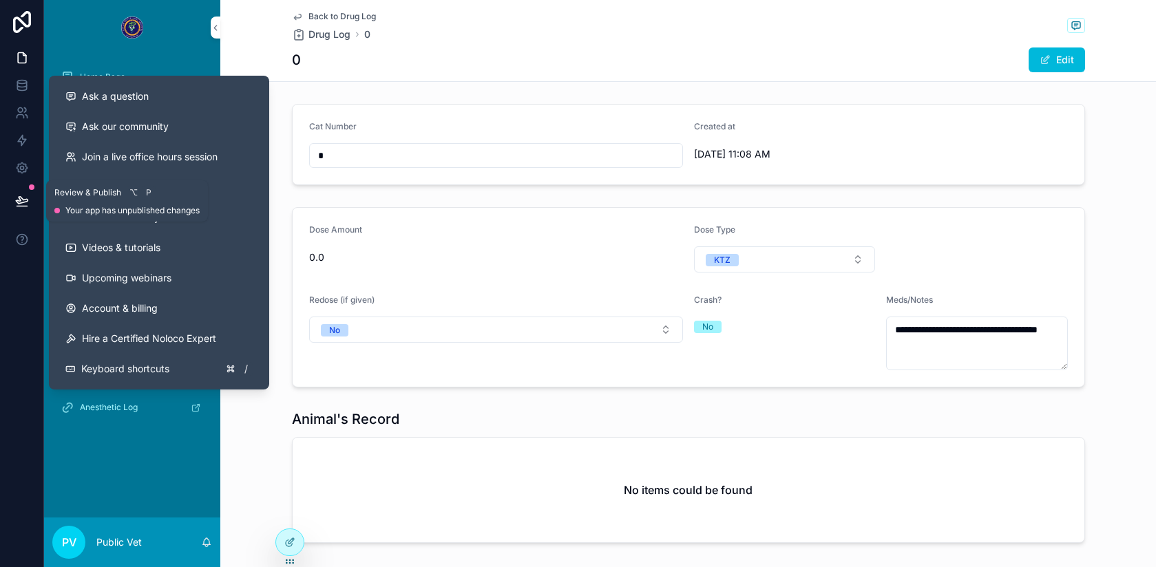
click at [21, 212] on button at bounding box center [22, 201] width 30 height 39
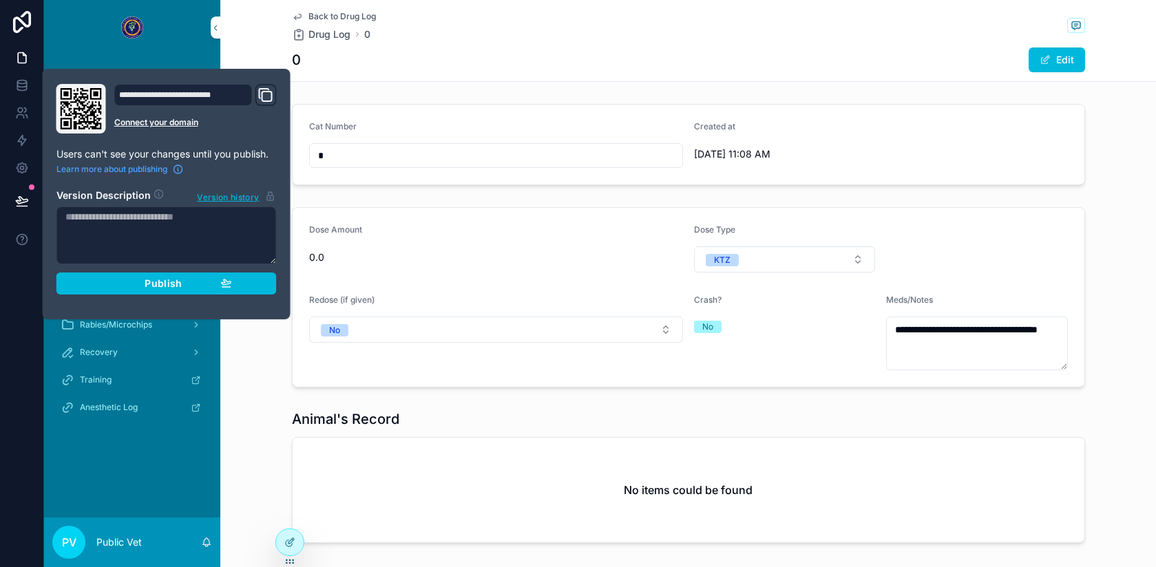
click at [160, 286] on span "Publish" at bounding box center [163, 283] width 37 height 12
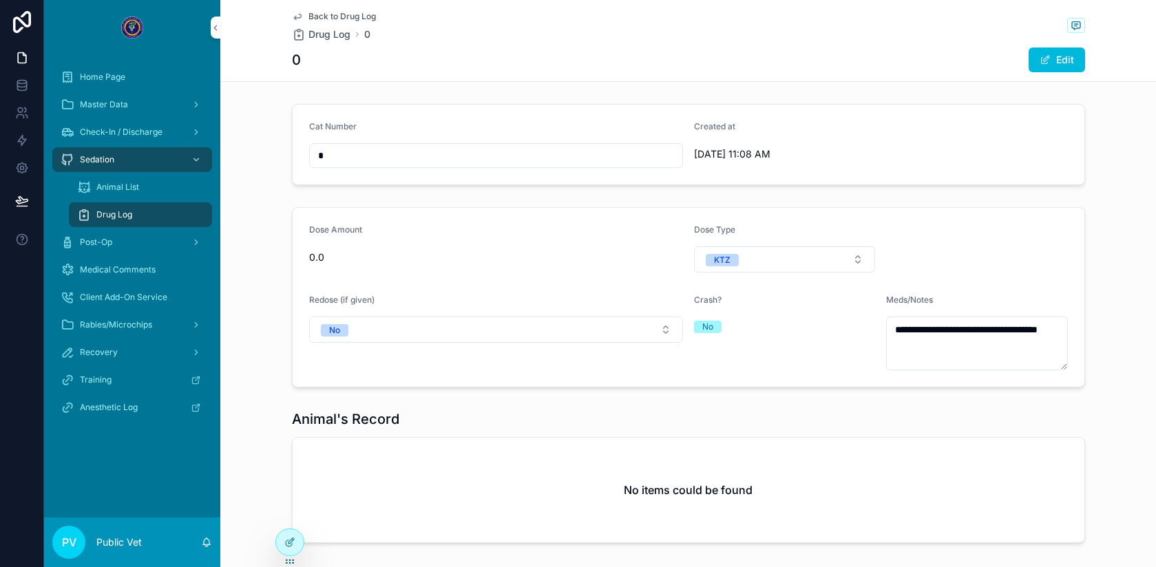
click at [408, 159] on input "*" at bounding box center [496, 155] width 372 height 19
type input "*"
click at [468, 83] on div "**********" at bounding box center [688, 321] width 936 height 642
click at [341, 16] on span "Back to Drug Log" at bounding box center [341, 16] width 67 height 11
